Goal: Information Seeking & Learning: Check status

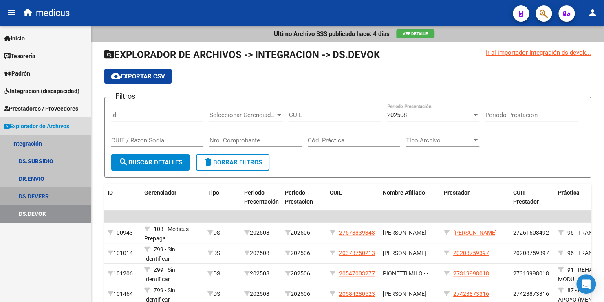
click at [46, 197] on link "DS.DEVERR" at bounding box center [45, 196] width 91 height 18
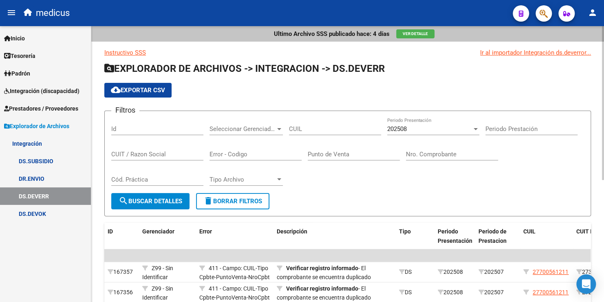
click at [307, 128] on input "CUIL" at bounding box center [335, 128] width 92 height 7
click at [150, 148] on div "CUIT / Razon Social" at bounding box center [157, 152] width 92 height 18
click at [329, 124] on div "CUIL" at bounding box center [335, 126] width 92 height 18
paste input "27-56558403-6"
type input "27-56558403-6"
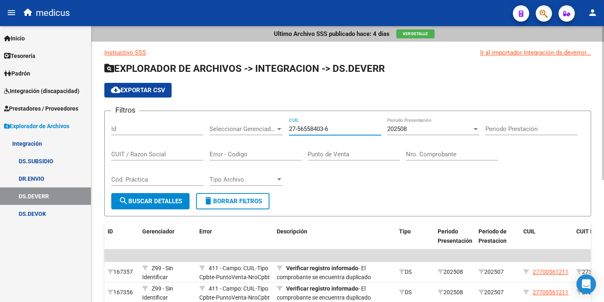
click at [149, 199] on span "search Buscar Detalles" at bounding box center [151, 200] width 64 height 7
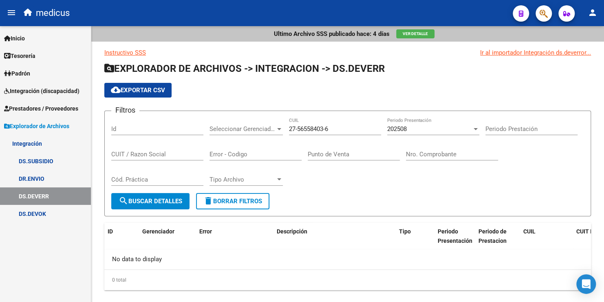
click at [31, 214] on link "DS.DEVOK" at bounding box center [45, 214] width 91 height 18
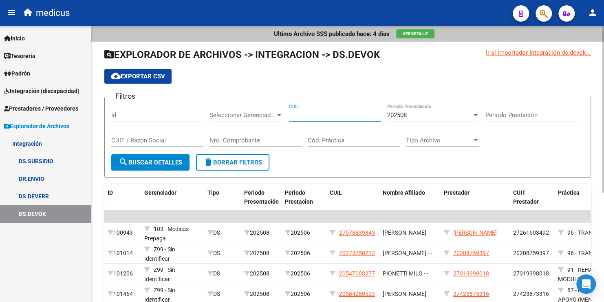
click at [309, 111] on input "CUIL" at bounding box center [335, 114] width 92 height 7
paste input "27-56558403-6"
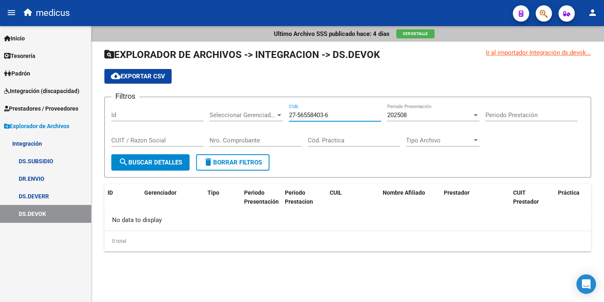
click at [299, 113] on input "27-56558403-6" at bounding box center [335, 114] width 92 height 7
type input "27-56558403-6"
click at [152, 137] on input "CUIT / Razon Social" at bounding box center [157, 140] width 92 height 7
paste input "27565584036"
type input "27565584036"
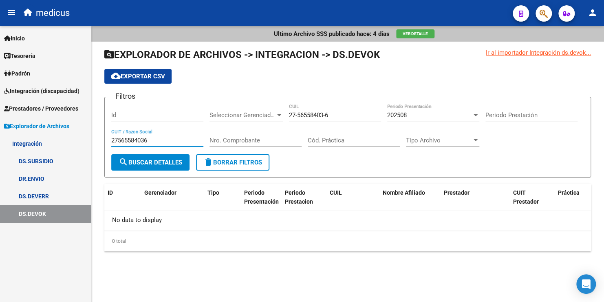
drag, startPoint x: 166, startPoint y: 136, endPoint x: 62, endPoint y: 140, distance: 103.6
click at [62, 140] on mat-sidenav-container "Firma Express Inicio Calendario SSS Instructivos Contacto OS Tesorería Extracto…" at bounding box center [302, 164] width 604 height 276
drag, startPoint x: 331, startPoint y: 117, endPoint x: 234, endPoint y: 118, distance: 97.0
click at [234, 118] on div "Filtros Id Seleccionar Gerenciador Seleccionar Gerenciador 27-56558403-6 CUIL 2…" at bounding box center [347, 129] width 473 height 51
paste input "27-56558403-6"
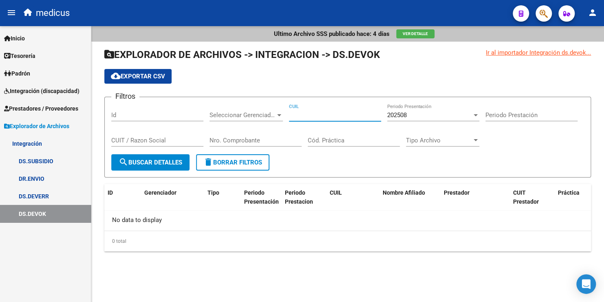
type input "27-56558403-6"
click at [137, 163] on span "search Buscar Detalles" at bounding box center [151, 162] width 64 height 7
click at [412, 117] on div "202508" at bounding box center [429, 114] width 85 height 7
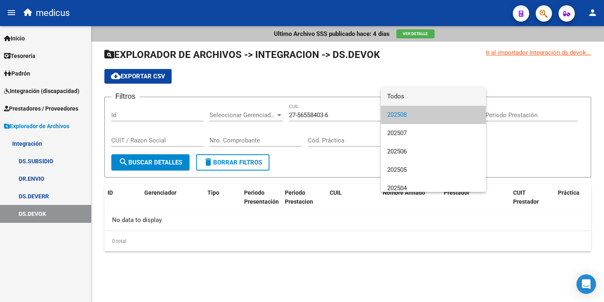
click at [408, 99] on span "Todos" at bounding box center [433, 96] width 92 height 18
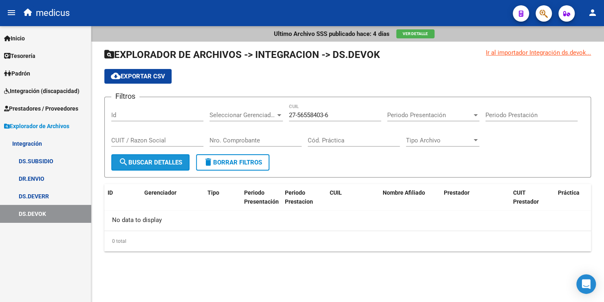
click at [168, 155] on button "search Buscar Detalles" at bounding box center [150, 162] width 78 height 16
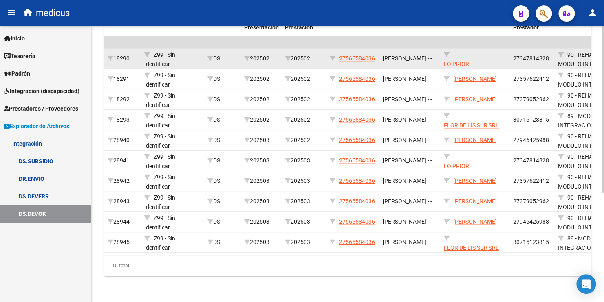
scroll to position [179, 0]
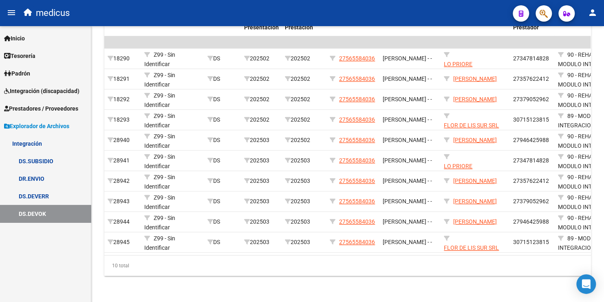
click at [56, 160] on link "DS.SUBSIDIO" at bounding box center [45, 161] width 91 height 18
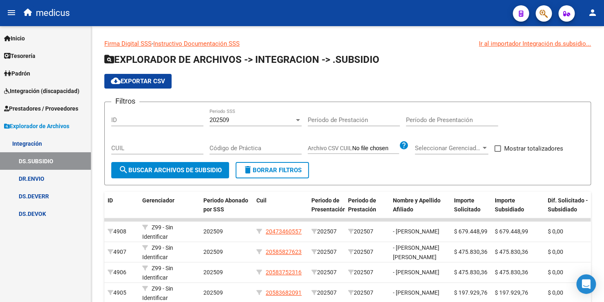
click at [50, 178] on link "DR.ENVIO" at bounding box center [45, 179] width 91 height 18
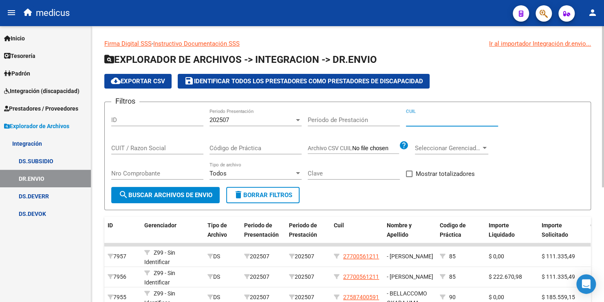
click at [426, 122] on input "CUIL" at bounding box center [452, 119] width 92 height 7
paste input "27-56558403-6"
type input "27-56558403-6"
click at [296, 117] on div at bounding box center [297, 120] width 7 height 7
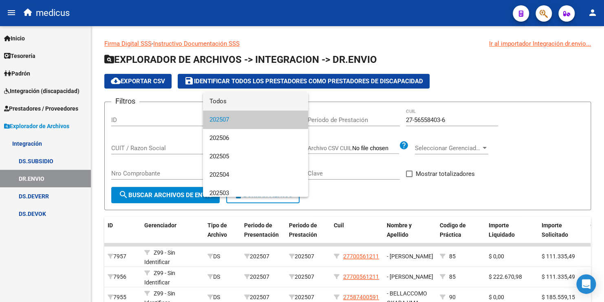
click at [239, 101] on span "Todos" at bounding box center [256, 101] width 92 height 18
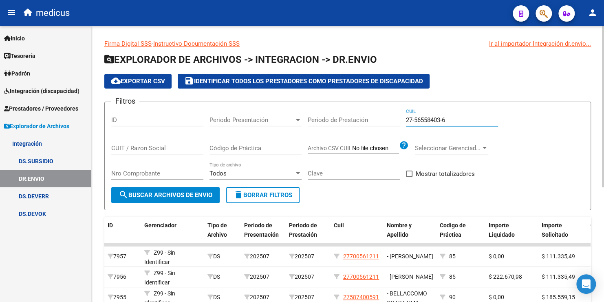
click at [460, 116] on input "27-56558403-6" at bounding box center [452, 119] width 92 height 7
click at [49, 162] on link "DS.SUBSIDIO" at bounding box center [45, 161] width 91 height 18
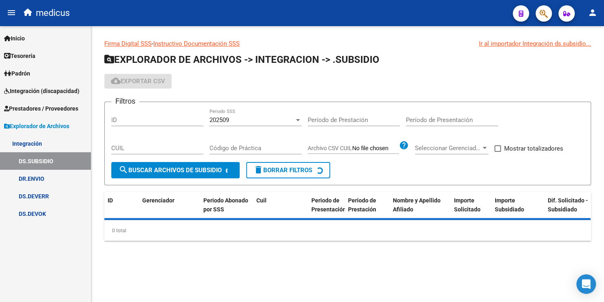
click at [423, 120] on input "Período de Presentación" at bounding box center [452, 119] width 92 height 7
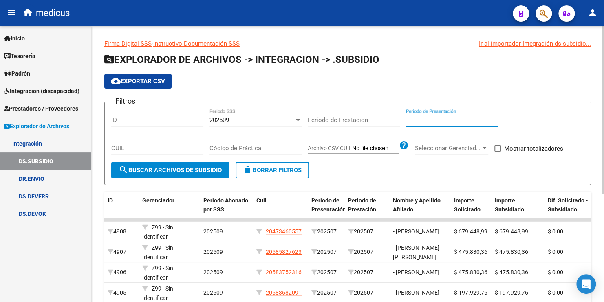
paste input "27565584036"
type input "27565584036"
click at [237, 117] on div "202509" at bounding box center [252, 119] width 85 height 7
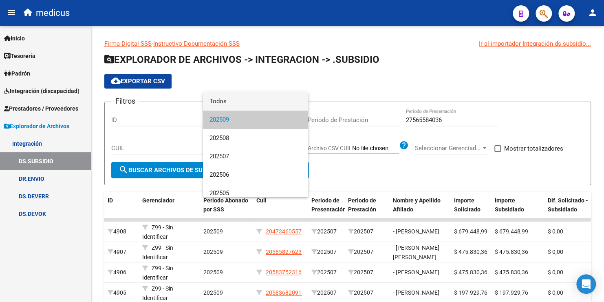
click at [227, 100] on span "Todos" at bounding box center [256, 101] width 92 height 18
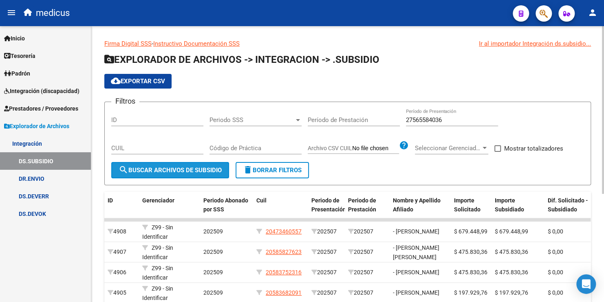
click at [167, 168] on span "search Buscar Archivos de Subsidio" at bounding box center [170, 169] width 103 height 7
drag, startPoint x: 451, startPoint y: 122, endPoint x: 292, endPoint y: 143, distance: 160.7
click at [292, 143] on div "Filtros ID Periodo SSS Periodo SSS Período de Prestación 27565584036 Período de…" at bounding box center [347, 134] width 473 height 53
click at [143, 147] on input "CUIL" at bounding box center [157, 147] width 92 height 7
paste input "27-56558403-6"
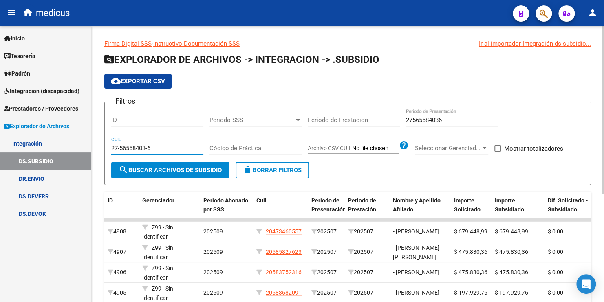
type input "27-56558403-6"
drag, startPoint x: 453, startPoint y: 122, endPoint x: 379, endPoint y: 116, distance: 74.5
click at [379, 116] on div "Filtros ID Periodo SSS Periodo SSS Período de Prestación 27565584036 Período de…" at bounding box center [347, 134] width 473 height 53
click at [176, 164] on button "search Buscar Archivos de Subsidio" at bounding box center [170, 170] width 118 height 16
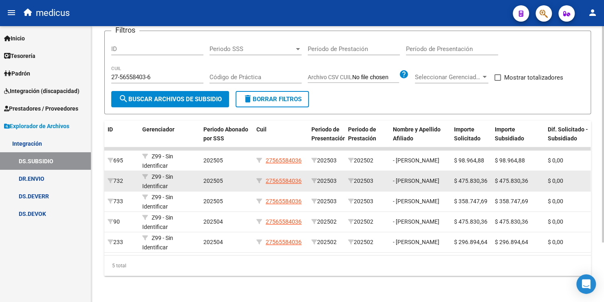
scroll to position [76, 0]
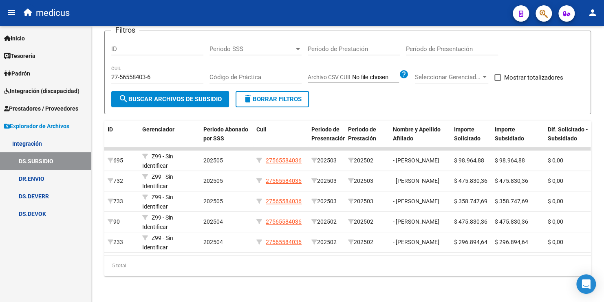
click at [47, 196] on link "DS.DEVERR" at bounding box center [45, 196] width 91 height 18
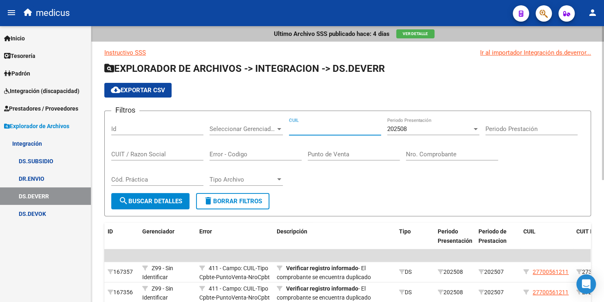
click at [298, 129] on input "CUIL" at bounding box center [335, 128] width 92 height 7
paste input "27-56558403-6"
type input "27-56558403-6"
click at [452, 124] on div "202508 Periodo Presentación" at bounding box center [433, 126] width 92 height 18
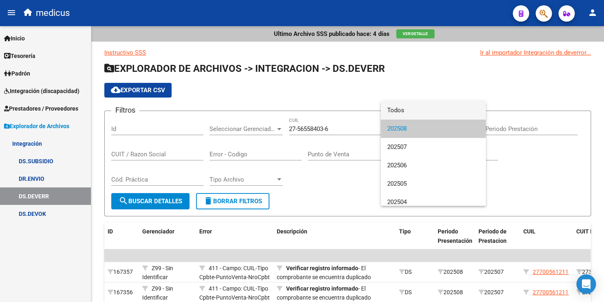
click at [426, 113] on span "Todos" at bounding box center [433, 110] width 92 height 18
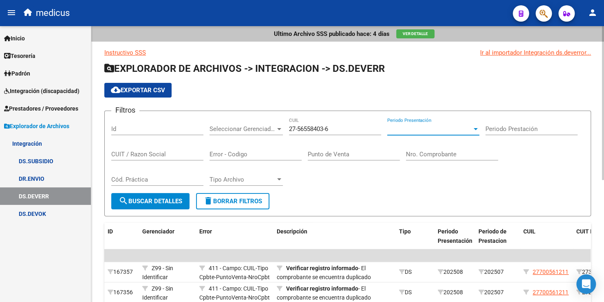
click at [170, 198] on span "search Buscar Detalles" at bounding box center [151, 200] width 64 height 7
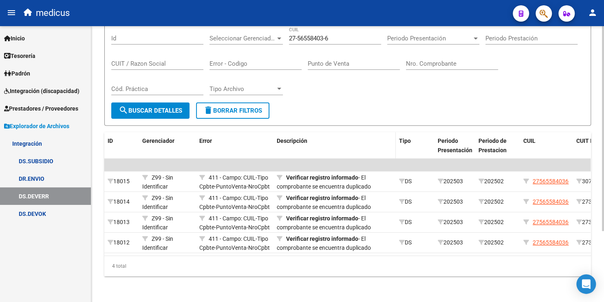
scroll to position [96, 0]
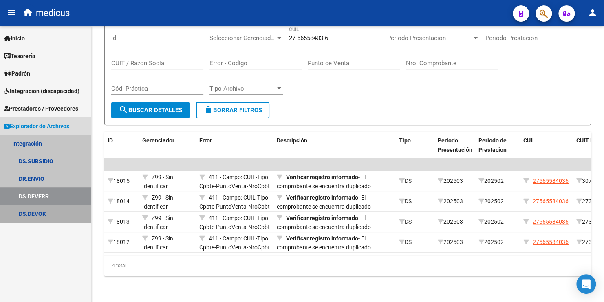
click at [43, 215] on link "DS.DEVOK" at bounding box center [45, 214] width 91 height 18
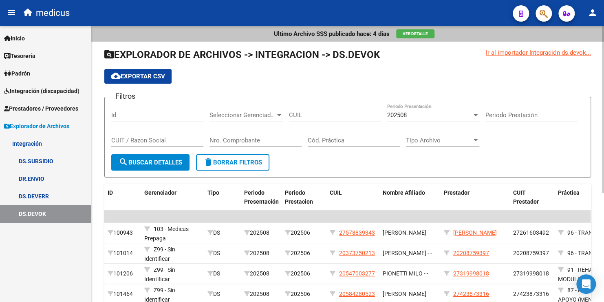
click at [163, 139] on input "CUIT / Razon Social" at bounding box center [157, 140] width 92 height 7
paste input "27565584036"
type input "27565584036"
click at [433, 115] on div "202508" at bounding box center [429, 114] width 85 height 7
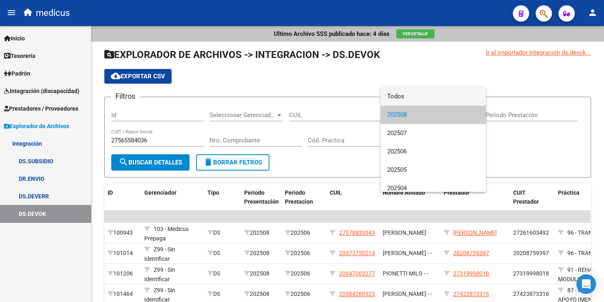
click at [408, 95] on span "Todos" at bounding box center [433, 96] width 92 height 18
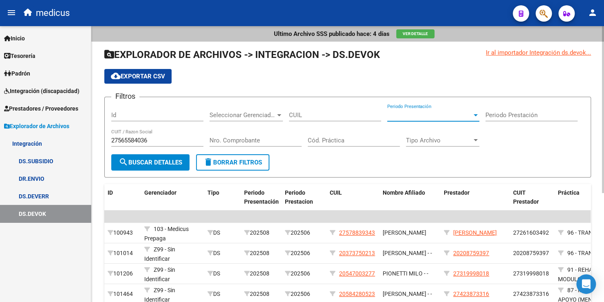
click at [147, 160] on span "search Buscar Detalles" at bounding box center [151, 162] width 64 height 7
